Goal: Task Accomplishment & Management: Manage account settings

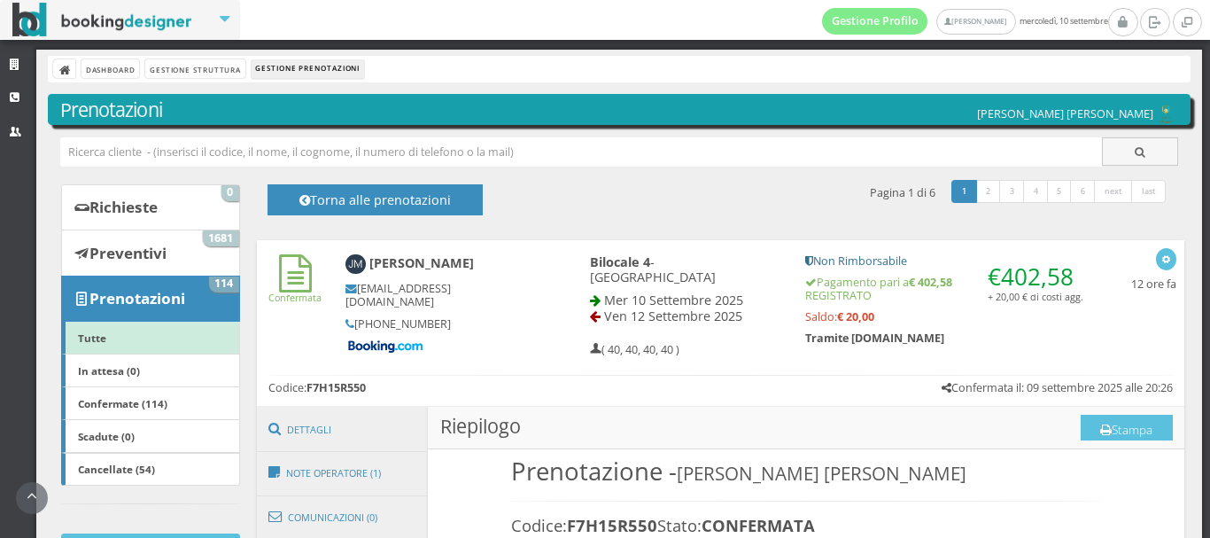
click at [13, 54] on link "Strutture" at bounding box center [18, 66] width 36 height 32
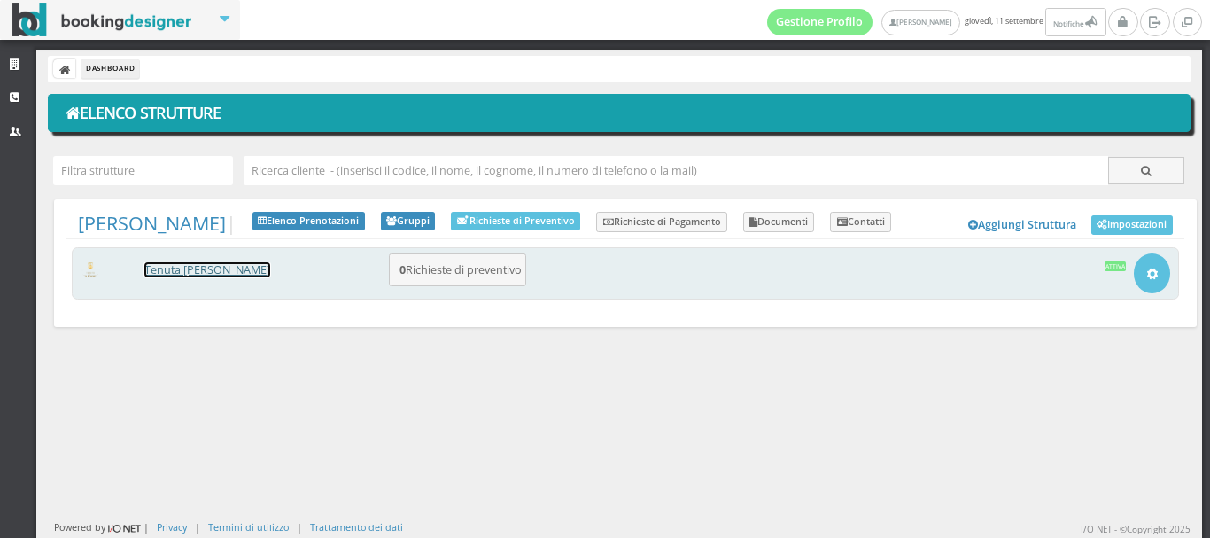
click at [180, 270] on link "Tenuta [PERSON_NAME]" at bounding box center [207, 269] width 126 height 15
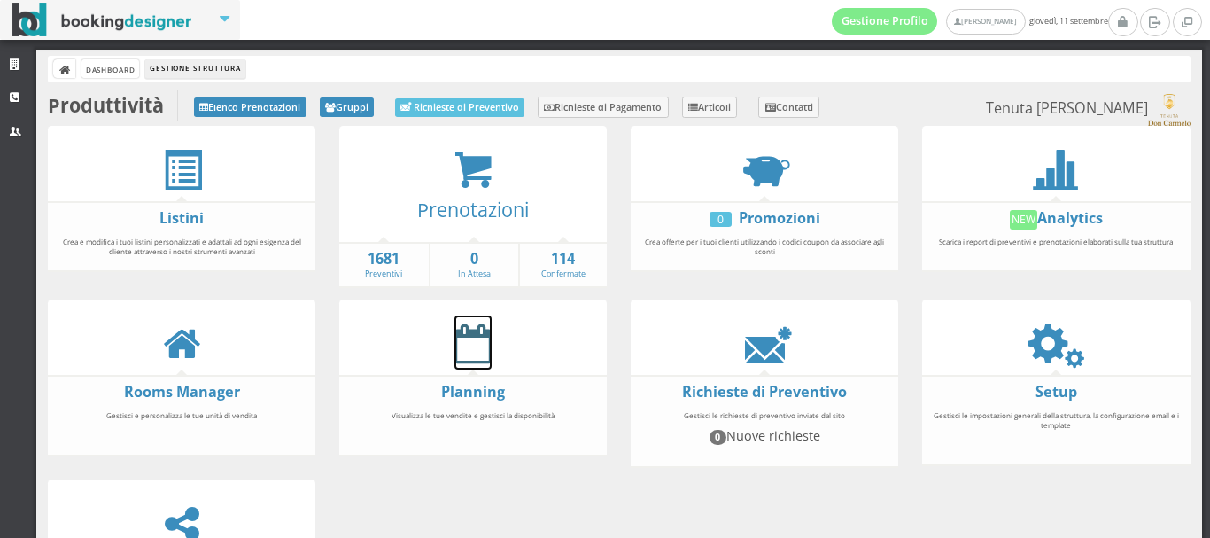
click at [465, 350] on icon at bounding box center [473, 343] width 37 height 40
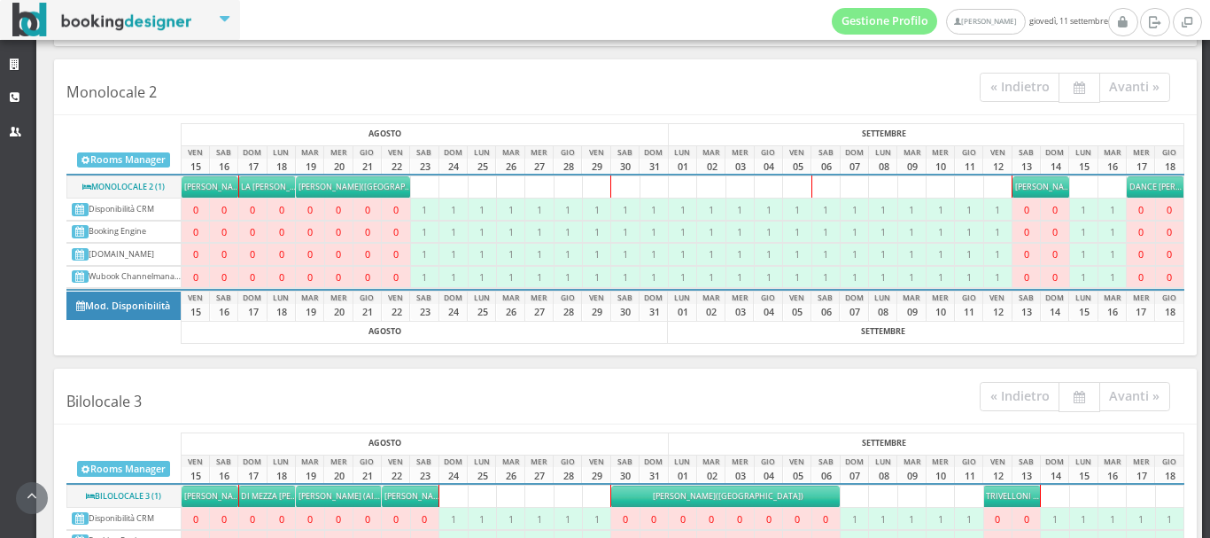
scroll to position [418, 0]
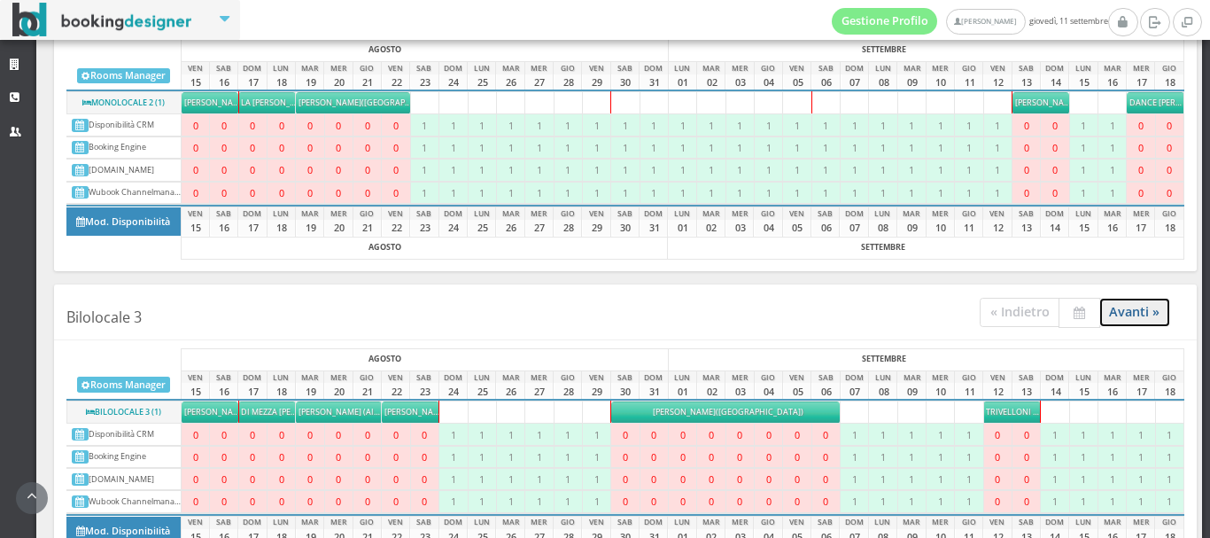
click at [1114, 315] on link "Avanti »" at bounding box center [1136, 312] width 72 height 29
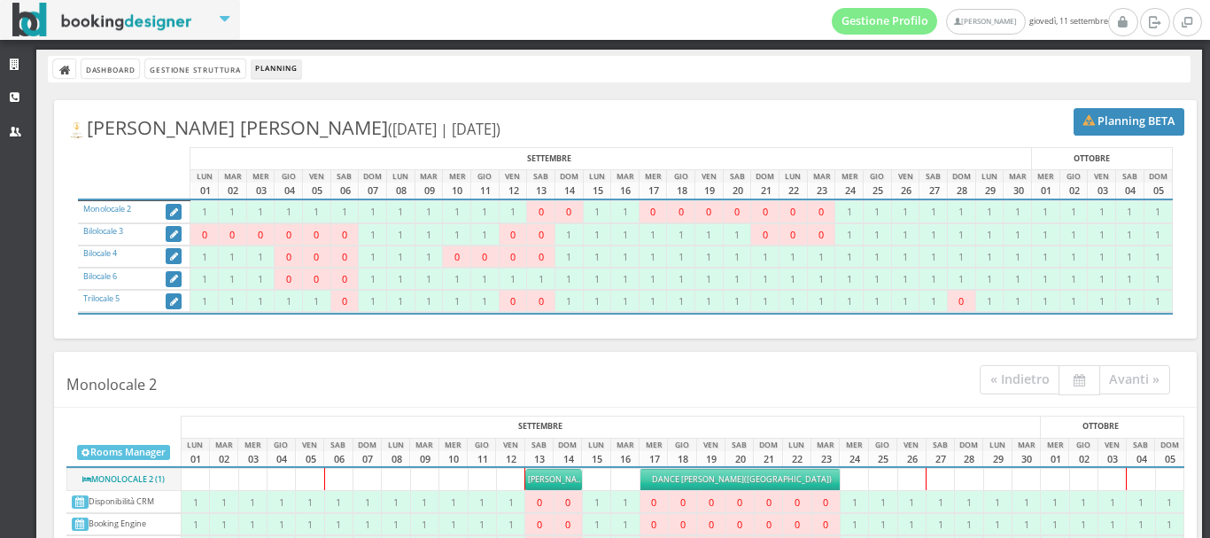
click at [709, 478] on span "Dance [PERSON_NAME]" at bounding box center [698, 479] width 92 height 12
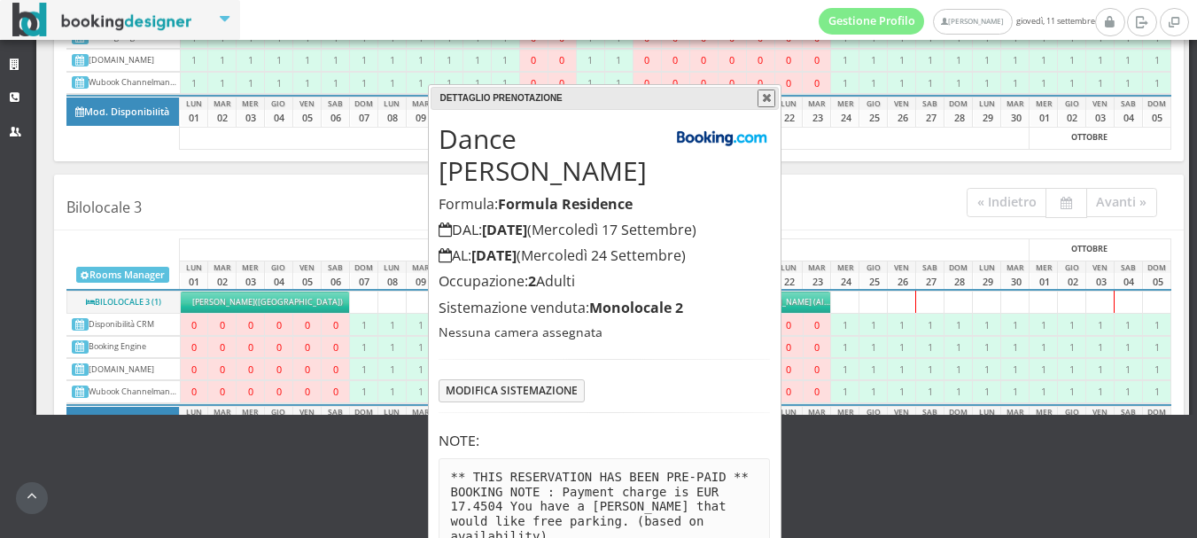
scroll to position [144, 0]
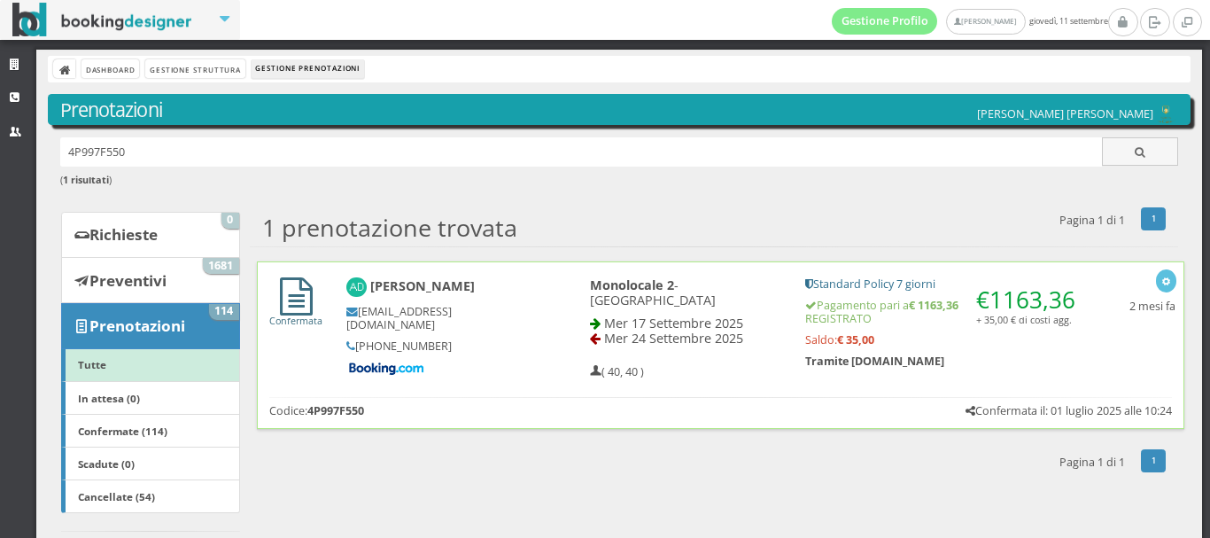
click at [301, 292] on icon at bounding box center [296, 296] width 33 height 38
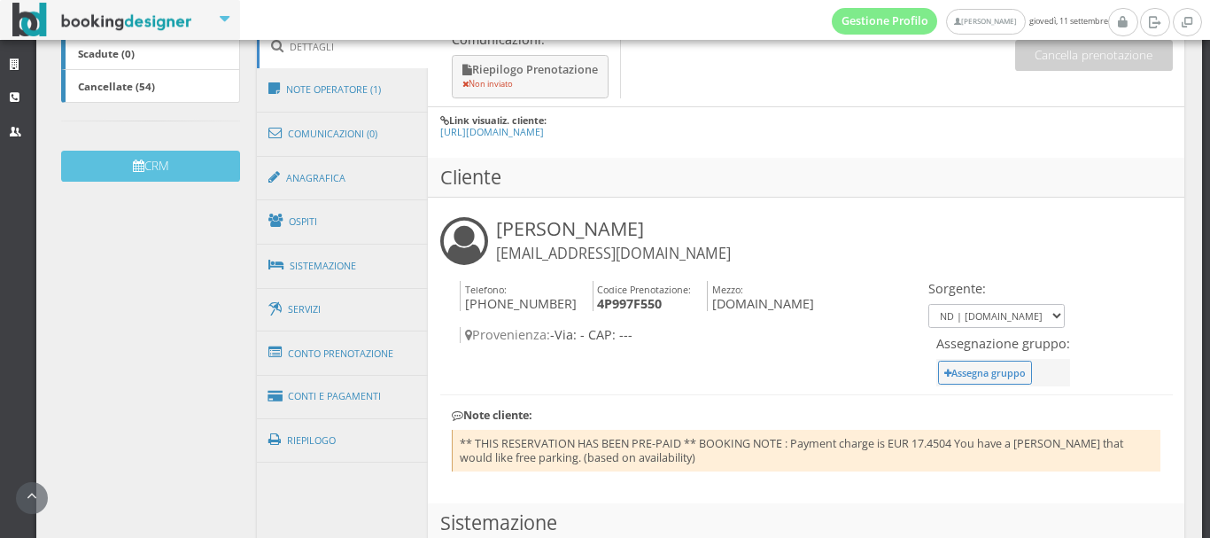
scroll to position [464, 0]
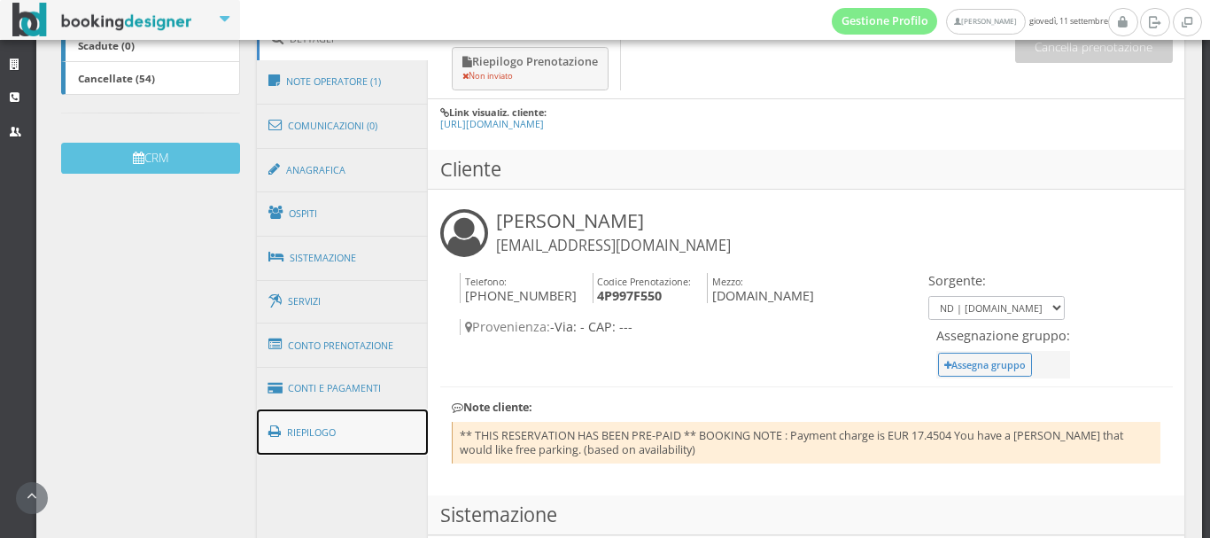
click at [315, 428] on link "Riepilogo" at bounding box center [343, 432] width 172 height 46
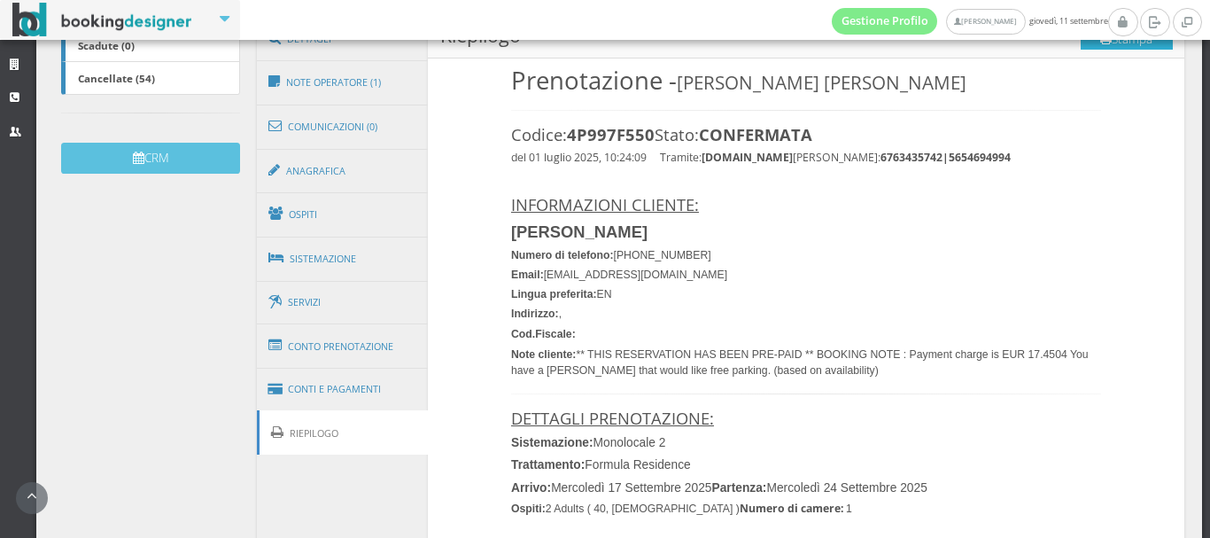
click at [1123, 43] on button "Stampa" at bounding box center [1127, 37] width 92 height 27
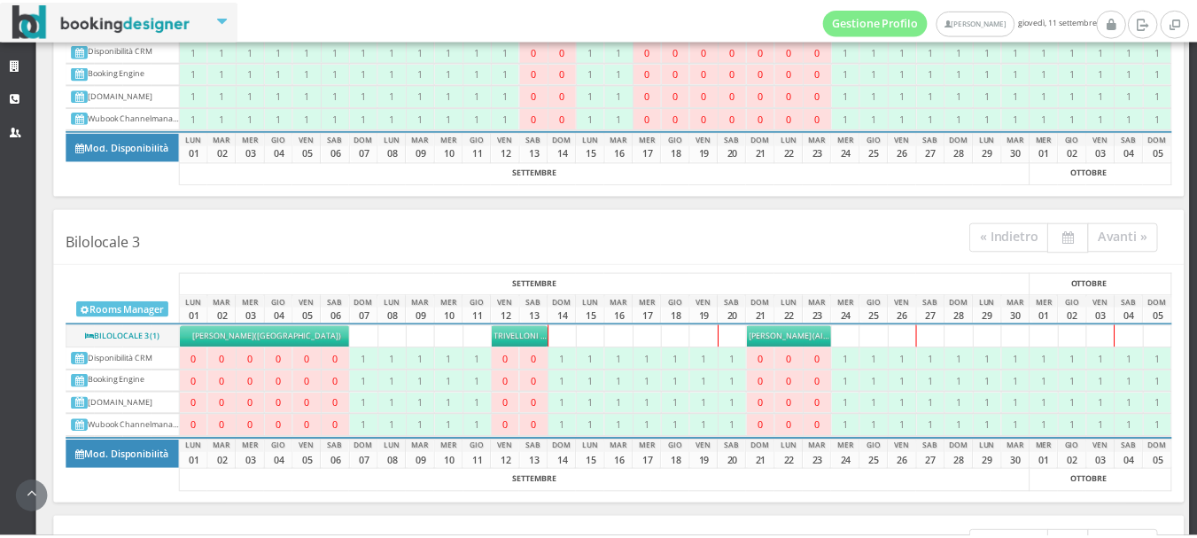
scroll to position [521, 0]
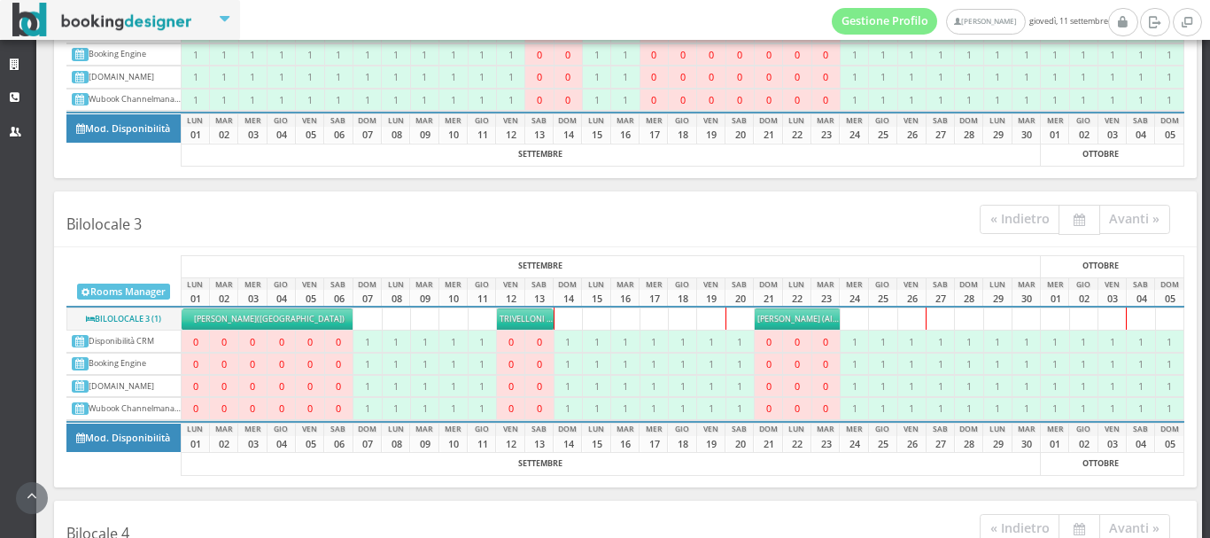
click at [797, 315] on span "Johnson (airbnb) Debbie" at bounding box center [840, 319] width 165 height 12
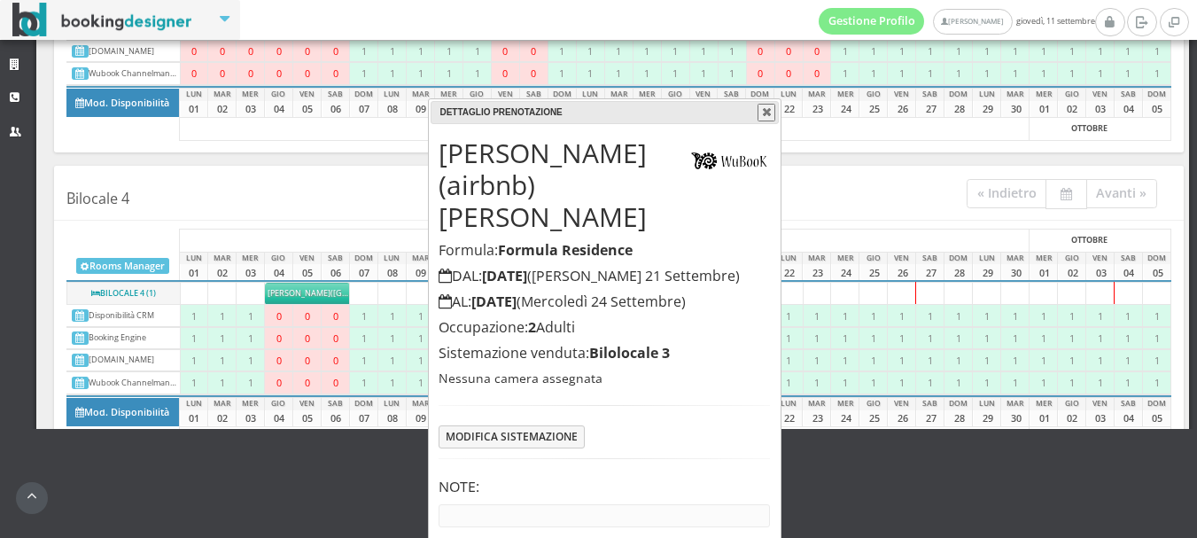
scroll to position [117, 0]
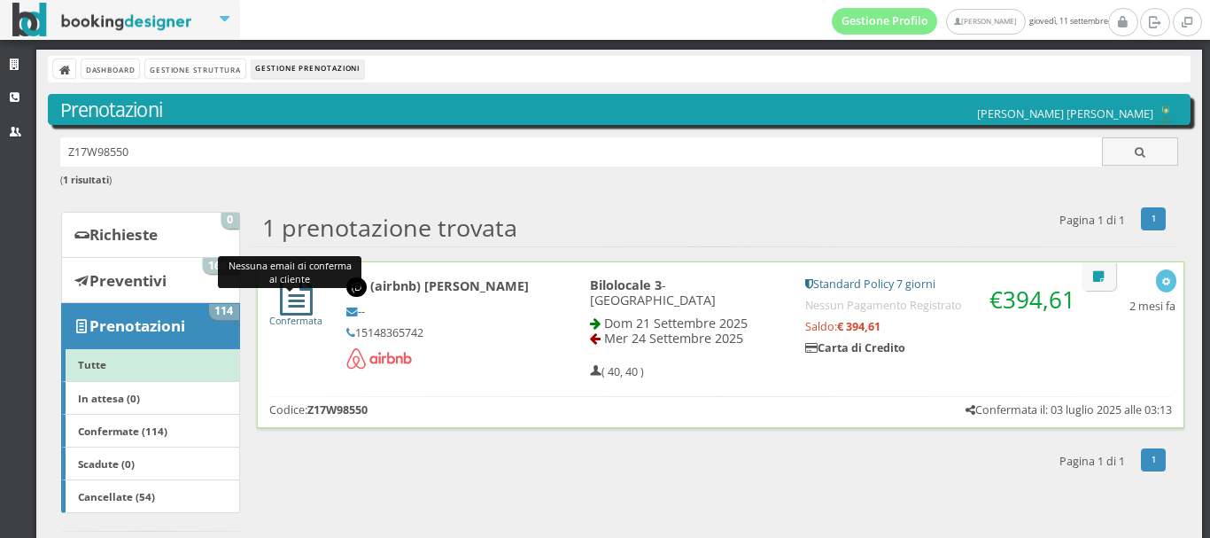
click at [292, 303] on icon at bounding box center [296, 296] width 33 height 38
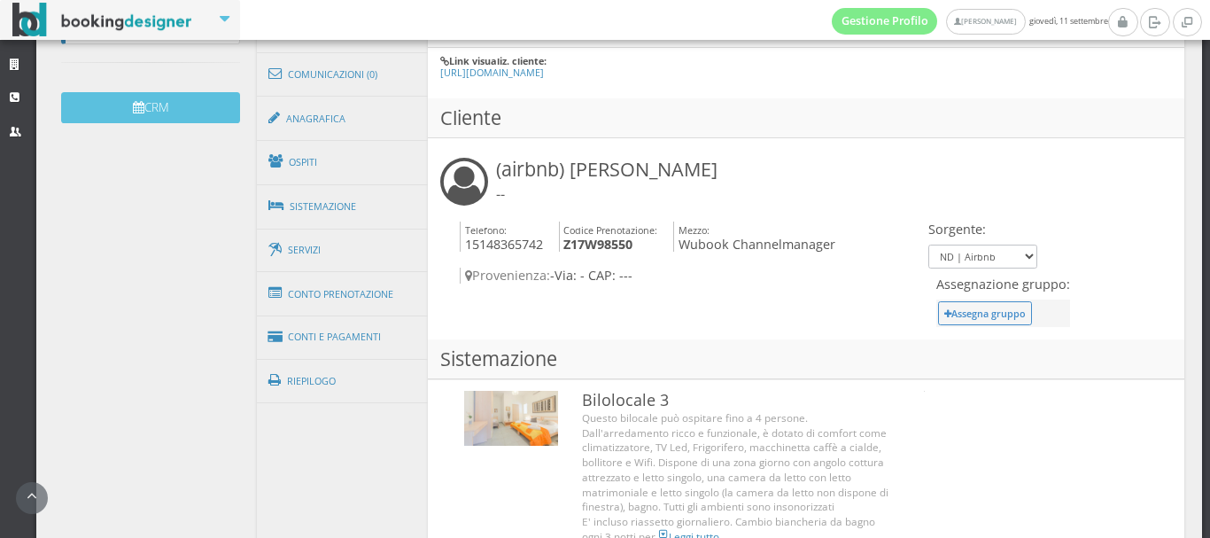
scroll to position [524, 0]
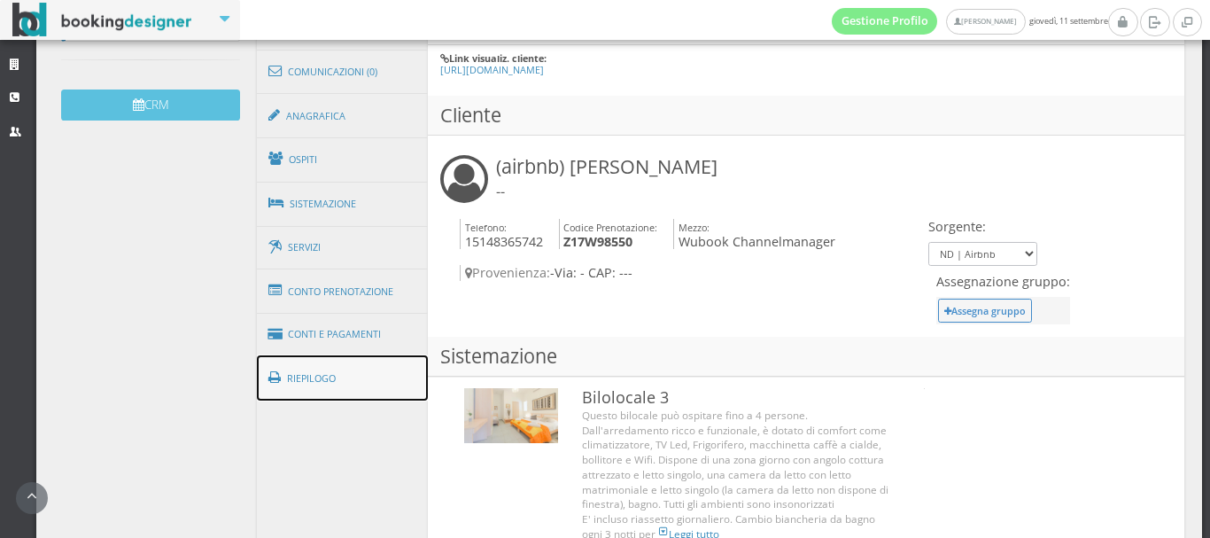
click at [330, 370] on link "Riepilogo" at bounding box center [343, 378] width 172 height 46
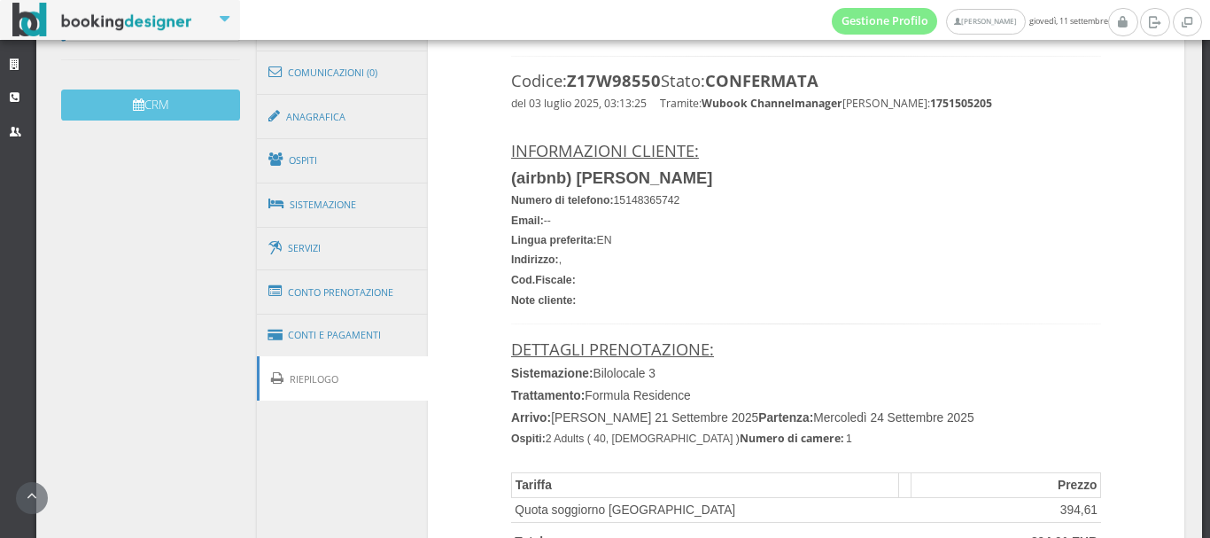
scroll to position [1, 0]
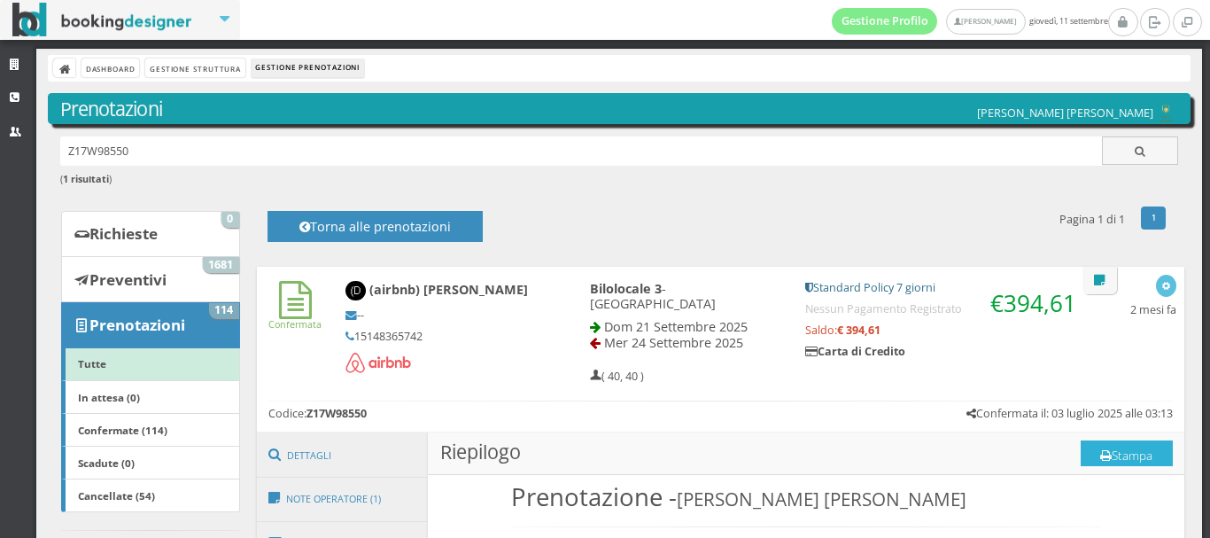
click at [1115, 444] on button "Stampa" at bounding box center [1127, 453] width 92 height 27
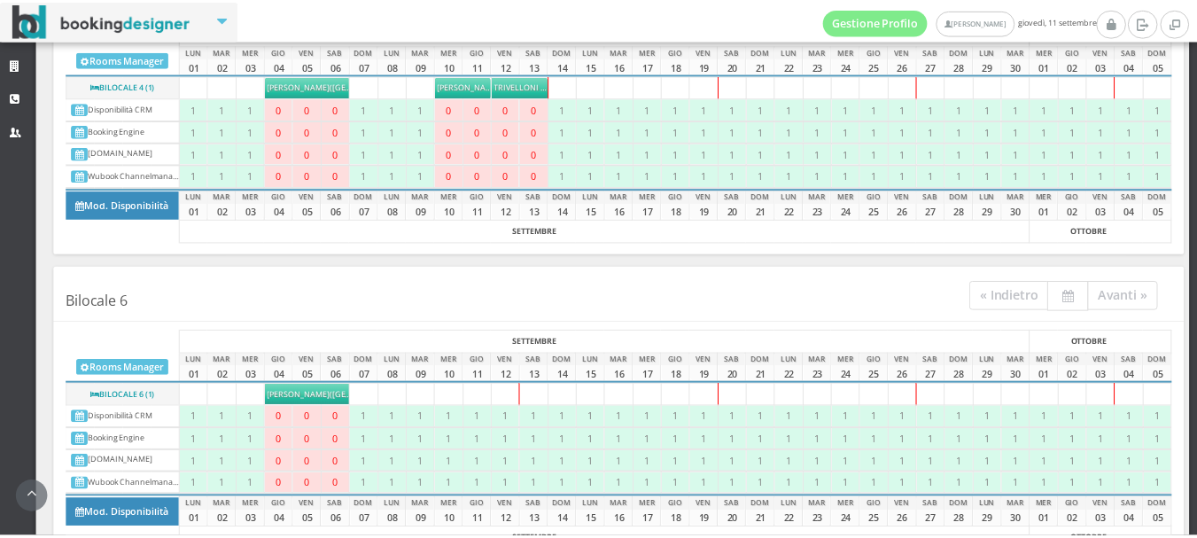
scroll to position [1516, 0]
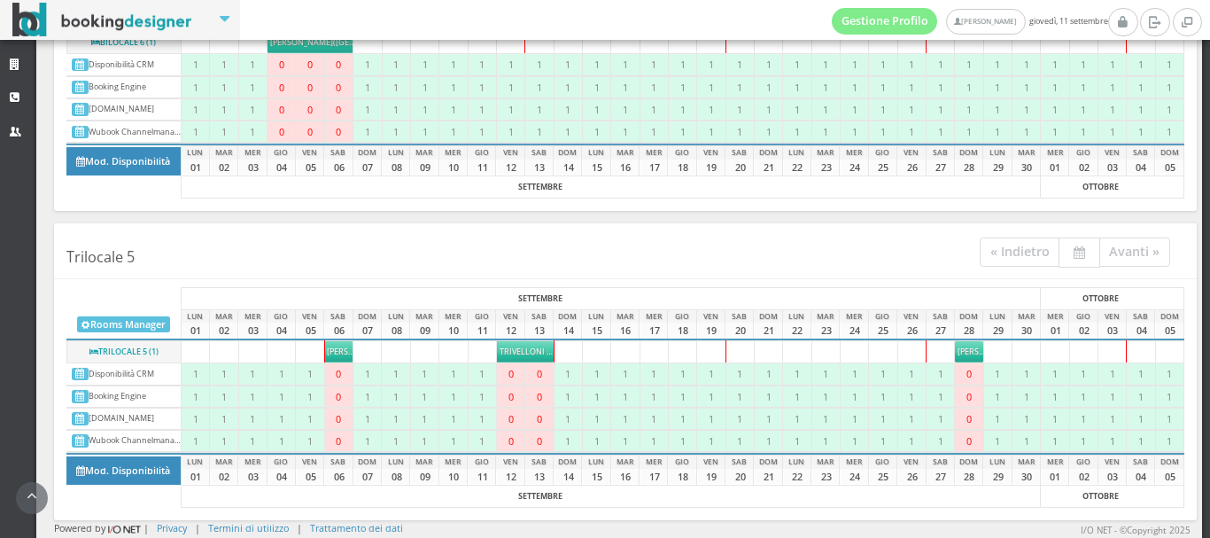
click at [958, 353] on span "[PERSON_NAME]" at bounding box center [989, 352] width 63 height 12
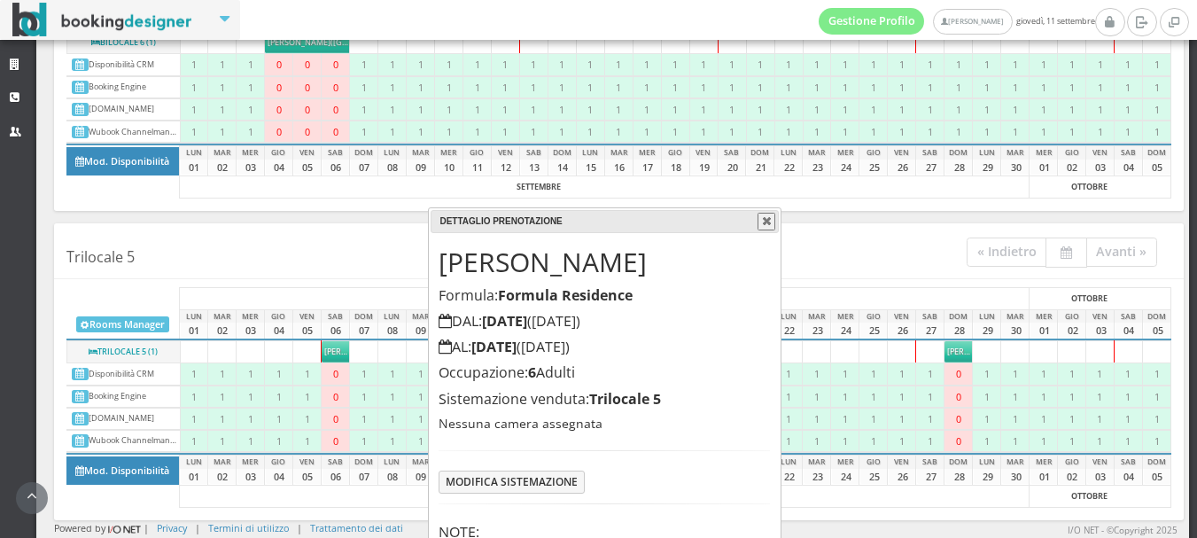
click at [730, 399] on h4 "Sistemazione venduta: Trilocale 5" at bounding box center [604, 399] width 331 height 17
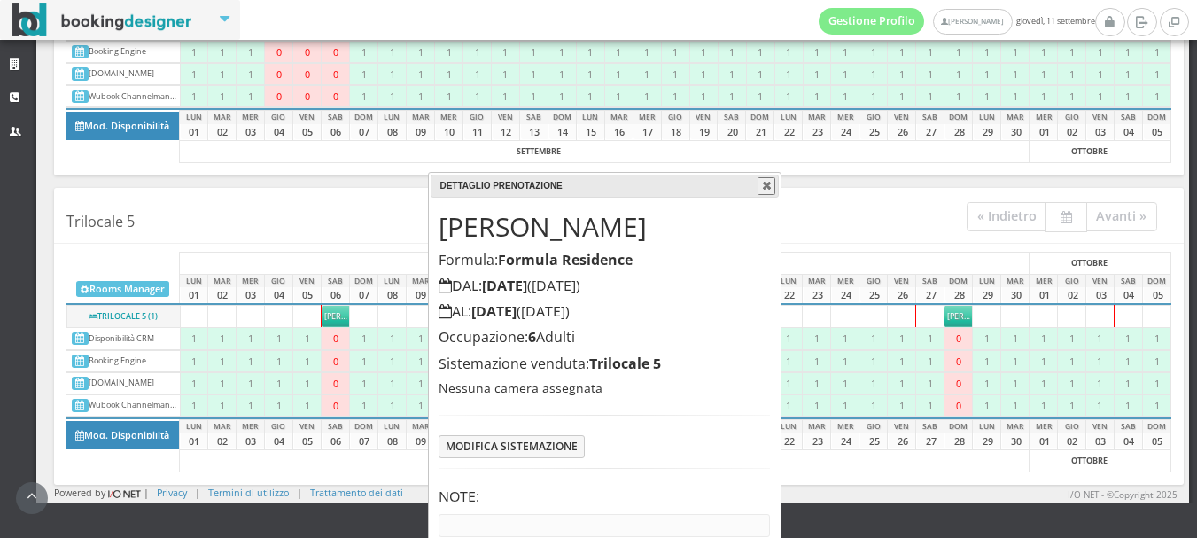
scroll to position [85, 0]
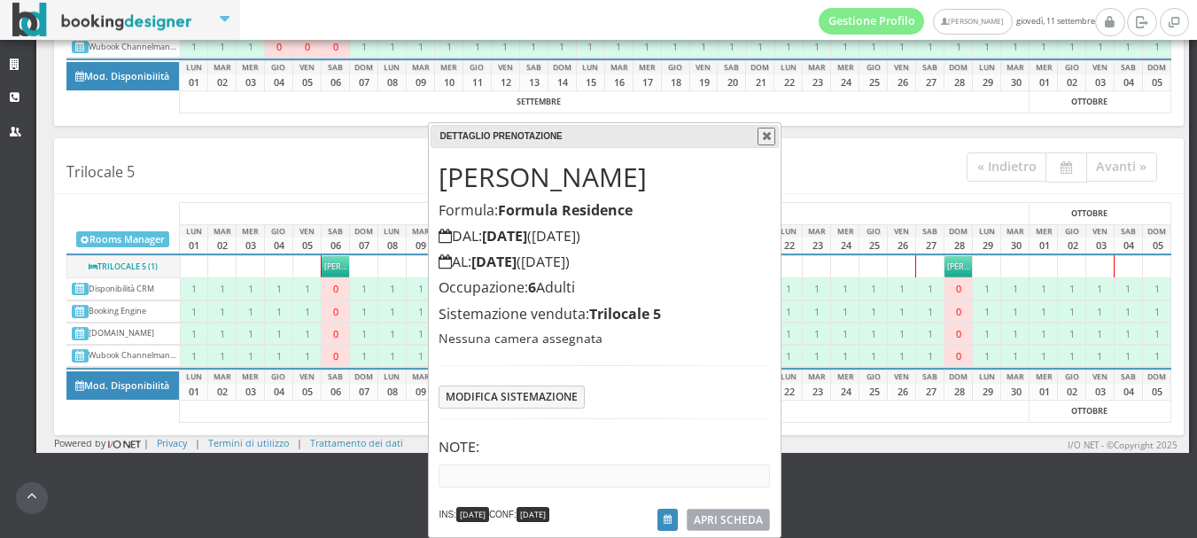
click at [742, 517] on span "APRI SCHEDA" at bounding box center [728, 519] width 69 height 15
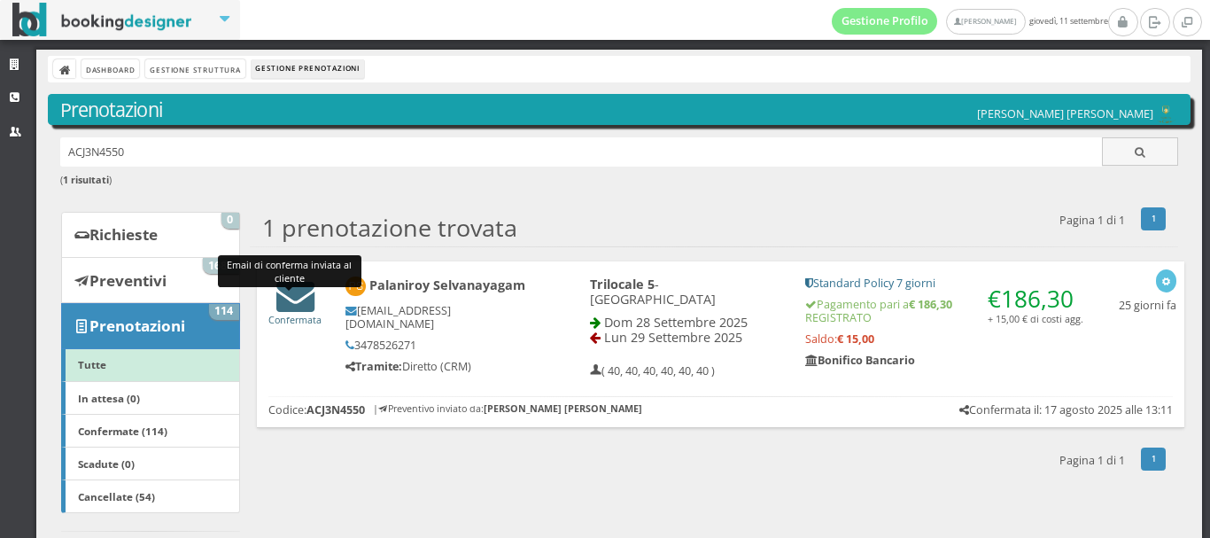
click at [284, 303] on icon at bounding box center [295, 295] width 38 height 38
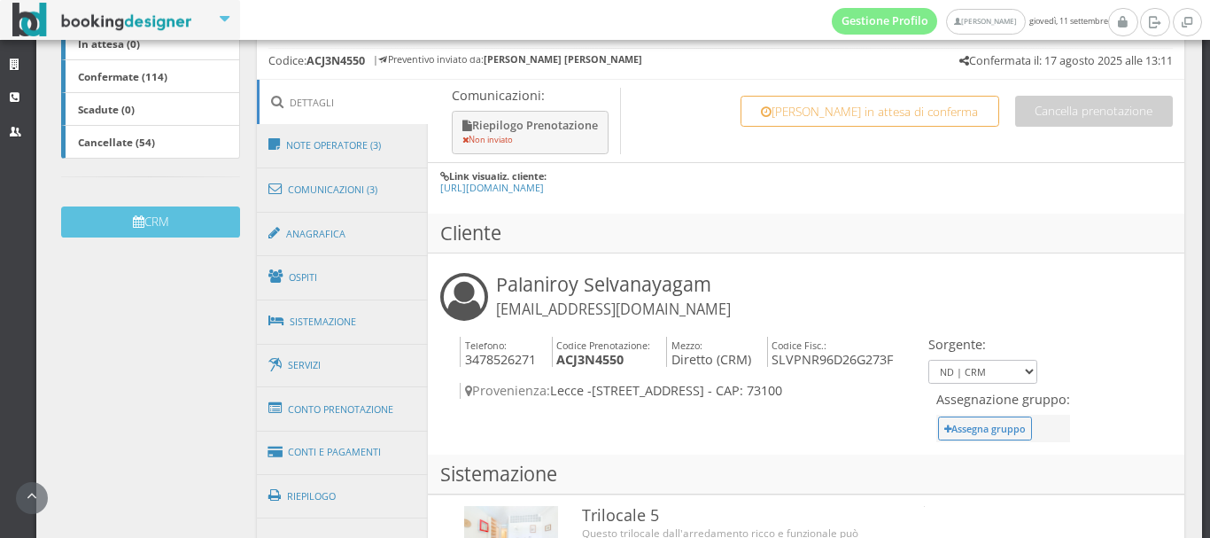
scroll to position [432, 0]
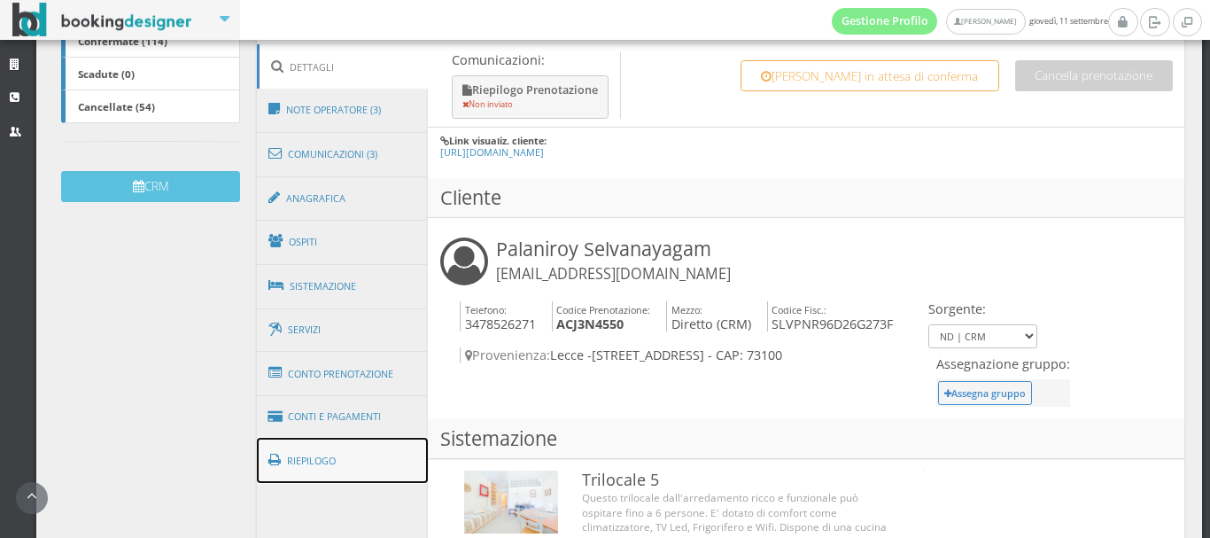
click at [314, 461] on link "Riepilogo" at bounding box center [343, 461] width 172 height 46
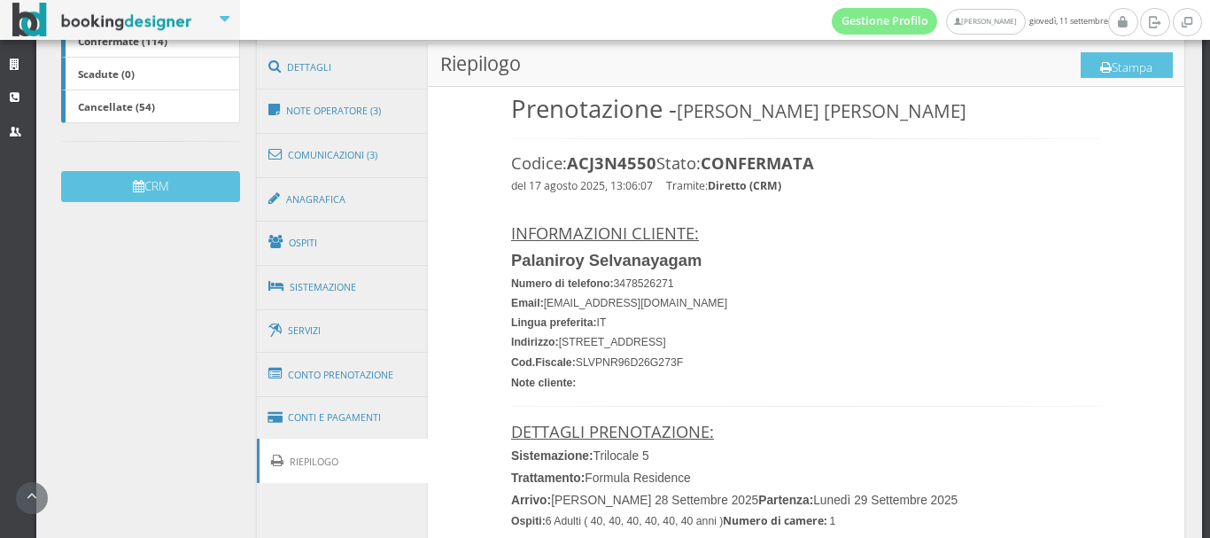
drag, startPoint x: 346, startPoint y: 30, endPoint x: 234, endPoint y: -5, distance: 118.0
click at [234, 0] on html "Gestione Profilo [PERSON_NAME] giovedì, 11 settembre Strutture CRM Utenti Dashb…" at bounding box center [605, 269] width 1210 height 538
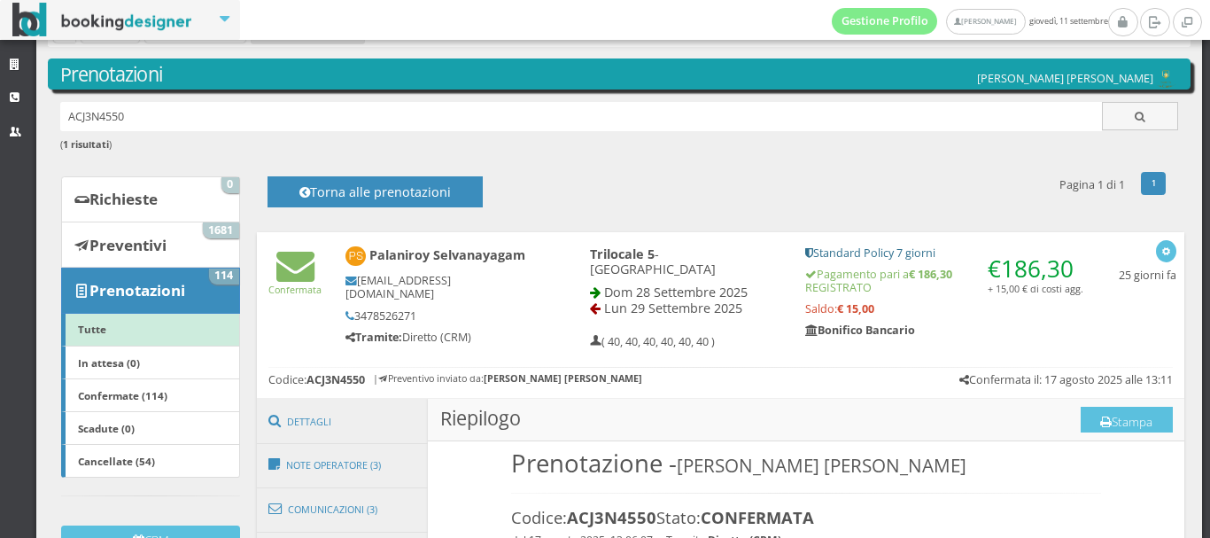
scroll to position [0, 0]
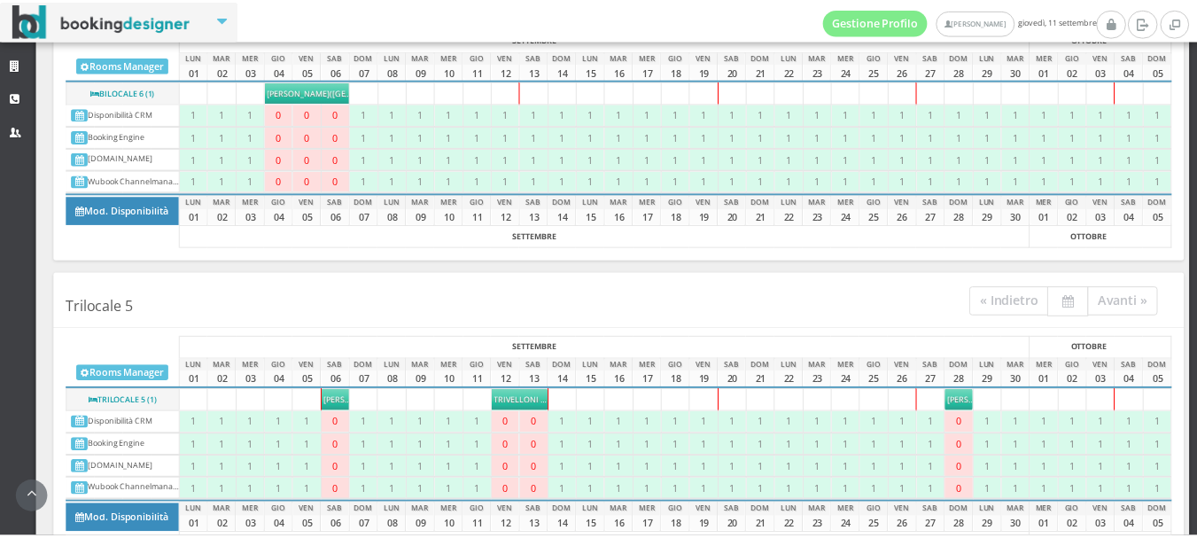
scroll to position [1453, 0]
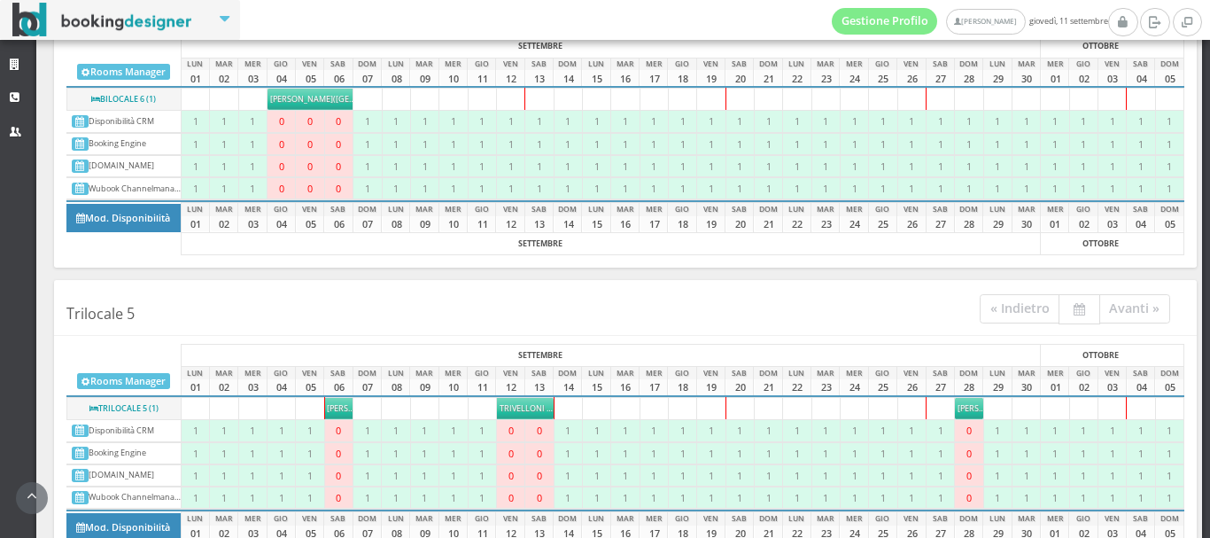
click at [958, 407] on span "[PERSON_NAME]" at bounding box center [989, 408] width 63 height 12
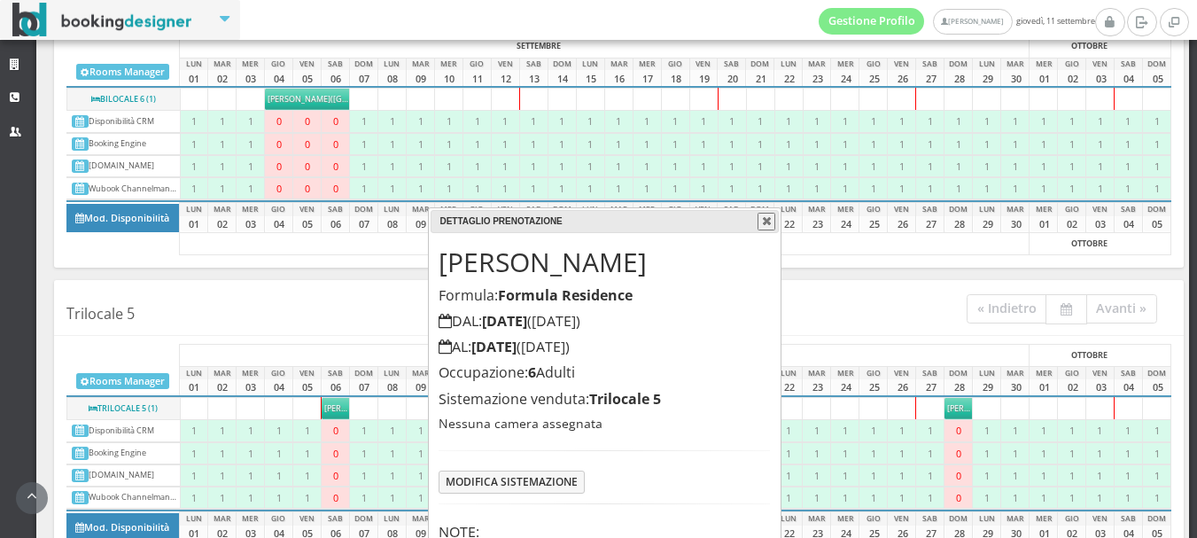
drag, startPoint x: 958, startPoint y: 407, endPoint x: 708, endPoint y: 443, distance: 252.5
click at [708, 443] on body "Gestione Profilo [PERSON_NAME] [DATE] Strutture CRM Utenti Dashboard Gestione S…" at bounding box center [598, 269] width 1197 height 538
click at [708, 443] on div "[PERSON_NAME] Palaniroy Formula: Formula Residence DAL: [DATE] ([DATE]) AL: [DA…" at bounding box center [605, 426] width 349 height 387
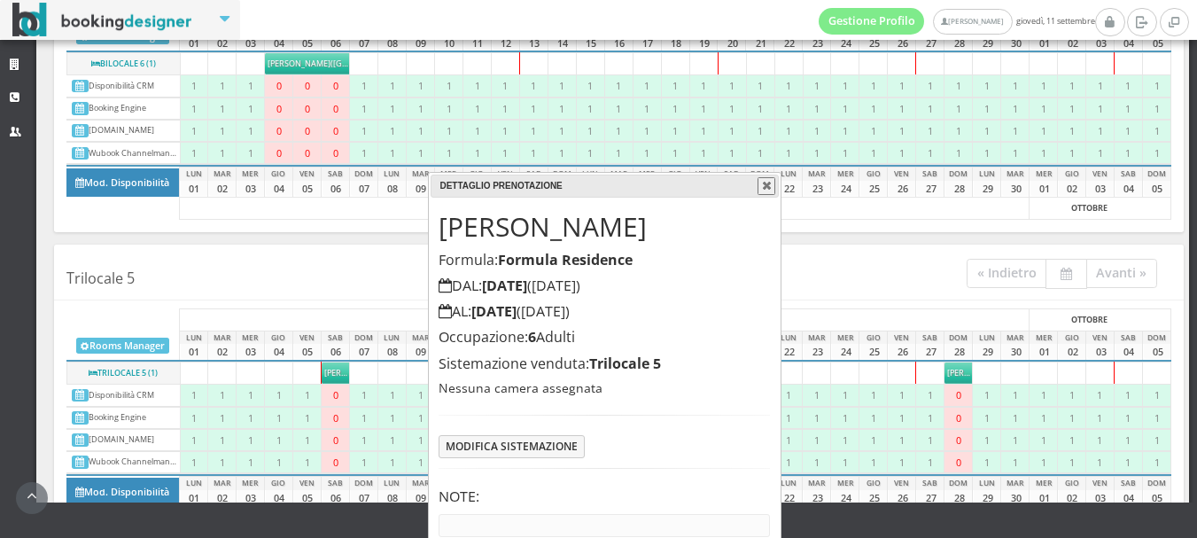
scroll to position [85, 0]
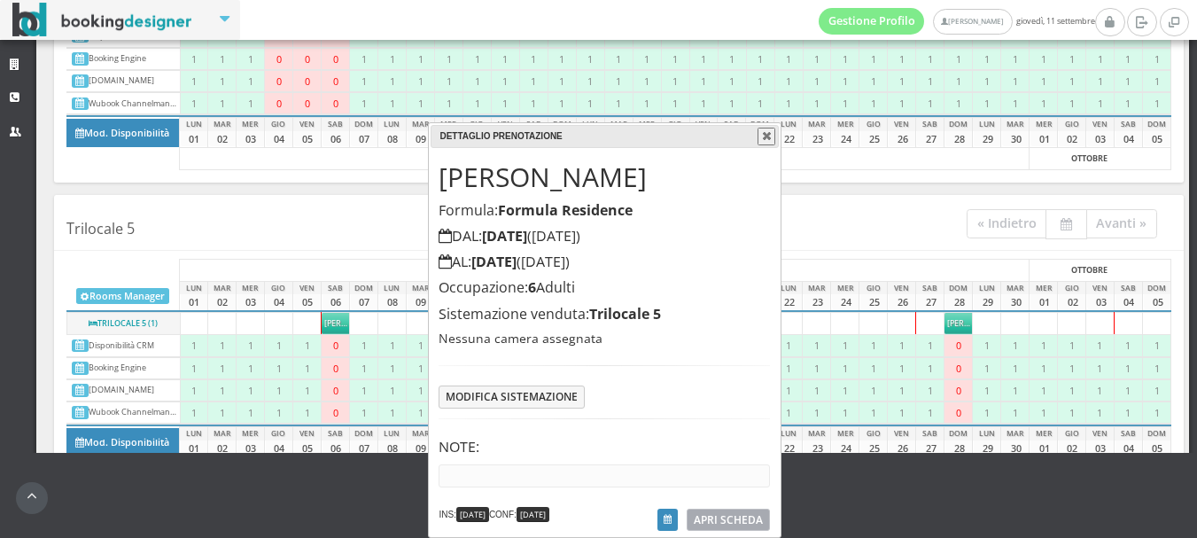
click at [723, 520] on span "APRI SCHEDA" at bounding box center [728, 519] width 69 height 15
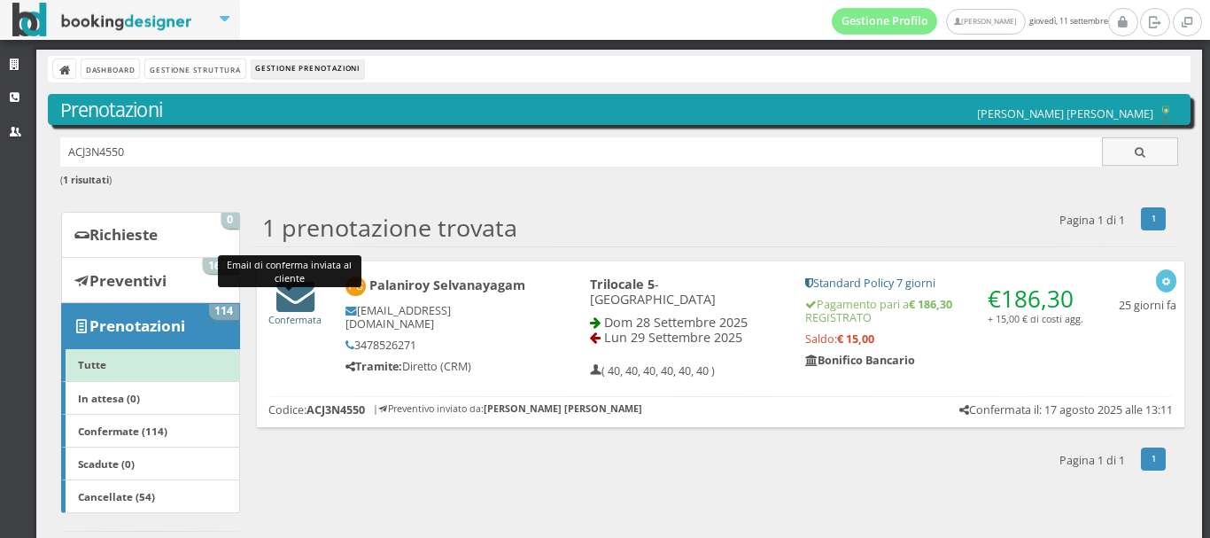
click at [293, 295] on icon at bounding box center [295, 295] width 38 height 38
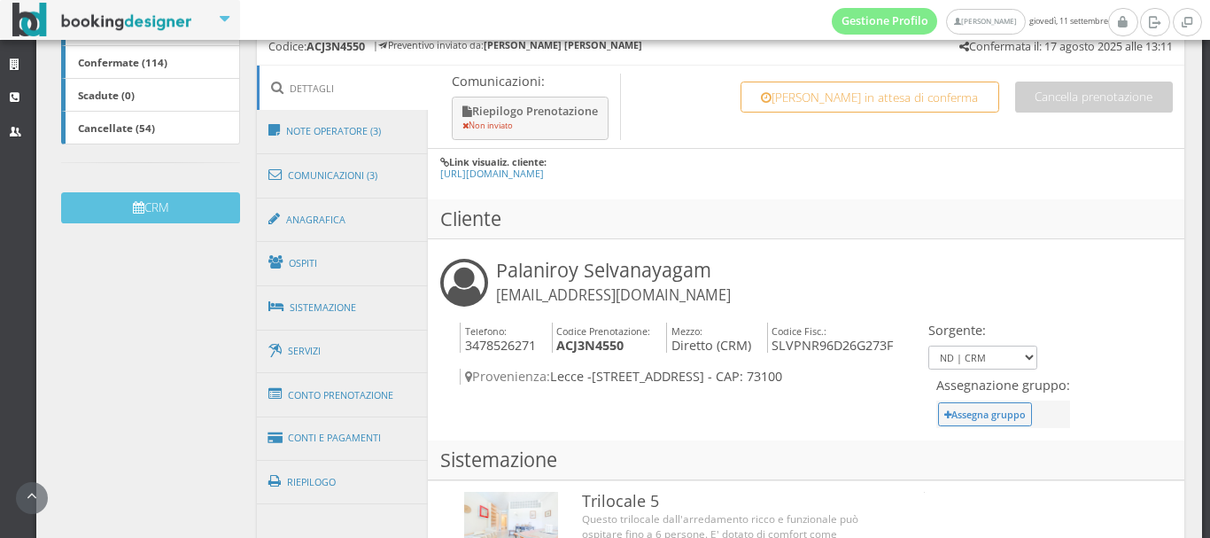
scroll to position [412, 0]
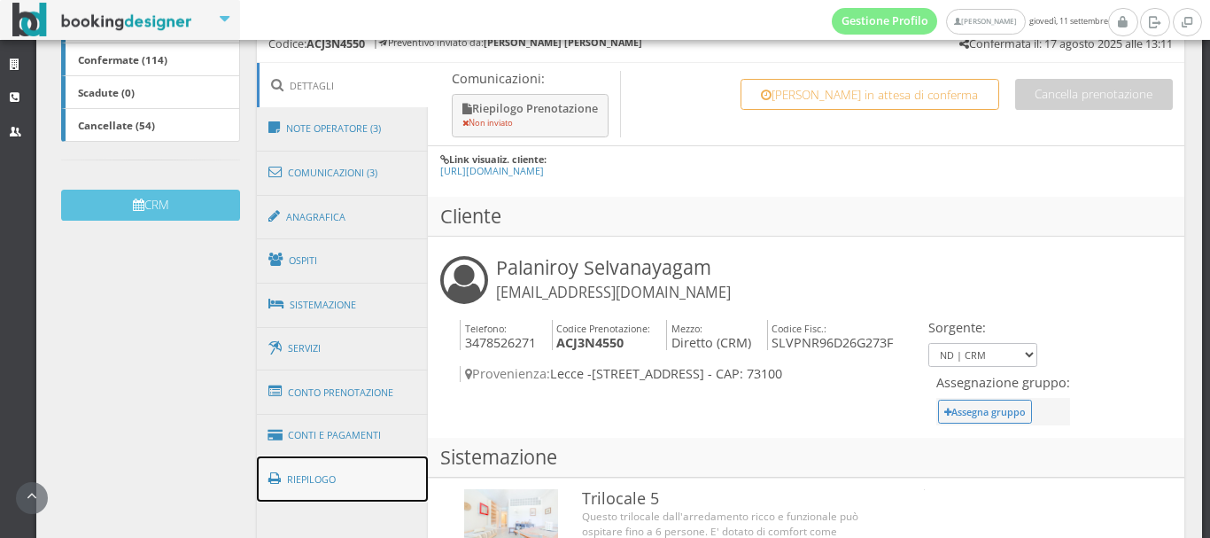
click at [334, 470] on link "Riepilogo" at bounding box center [343, 479] width 172 height 46
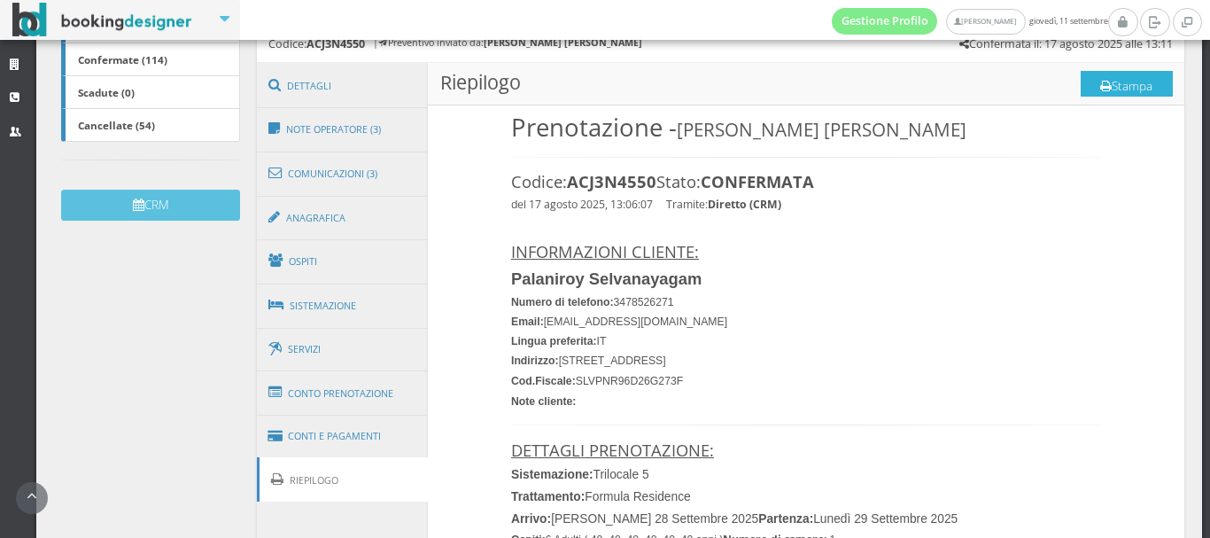
click at [1100, 87] on icon at bounding box center [1106, 87] width 12 height 12
